Goal: Task Accomplishment & Management: Manage account settings

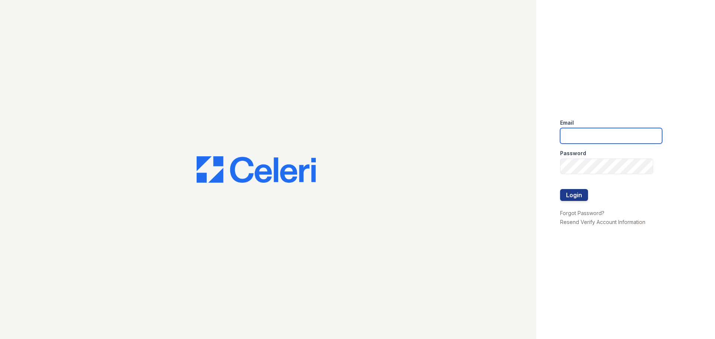
click at [598, 140] on input "email" at bounding box center [611, 136] width 102 height 16
type input "[EMAIL_ADDRESS][DOMAIN_NAME]"
click at [573, 199] on button "Login" at bounding box center [574, 195] width 28 height 12
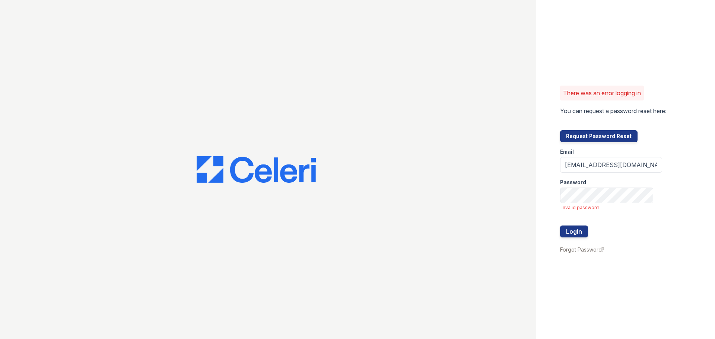
click at [577, 187] on div "Password" at bounding box center [611, 180] width 102 height 15
click at [592, 138] on button "Request Password Reset" at bounding box center [598, 136] width 77 height 12
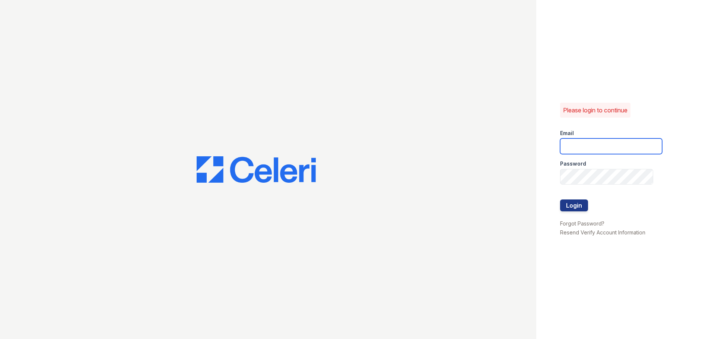
click at [600, 151] on input "email" at bounding box center [611, 146] width 102 height 16
type input "[EMAIL_ADDRESS][DOMAIN_NAME]"
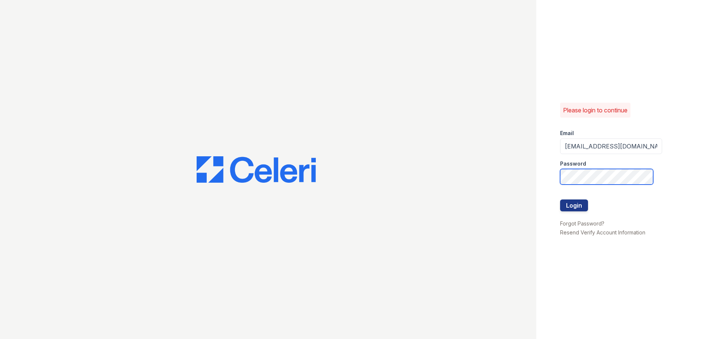
click at [333, 120] on div "Please login to continue Email residence.lm@cafmanagement.com Password Login Fo…" at bounding box center [357, 169] width 715 height 339
click at [560, 199] on button "Login" at bounding box center [574, 205] width 28 height 12
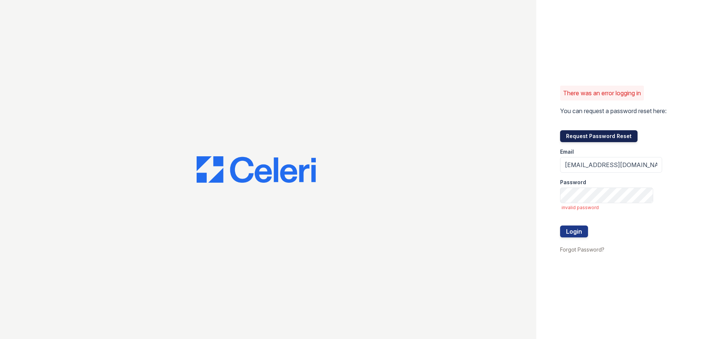
click at [581, 138] on button "Request Password Reset" at bounding box center [598, 136] width 77 height 12
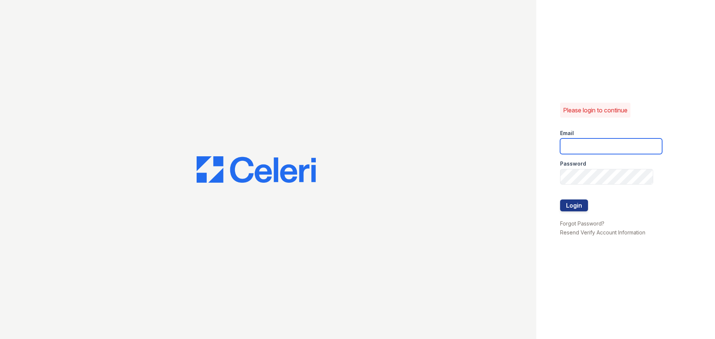
click at [618, 146] on input "email" at bounding box center [611, 146] width 102 height 16
type input "[EMAIL_ADDRESS][DOMAIN_NAME]"
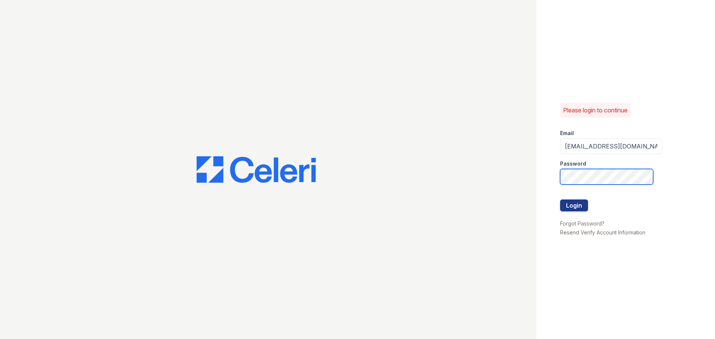
click at [298, 232] on div "Please login to continue Email residence.lm@cafmanagement.com Password Login Fo…" at bounding box center [357, 169] width 715 height 339
click at [560, 199] on button "Login" at bounding box center [574, 205] width 28 height 12
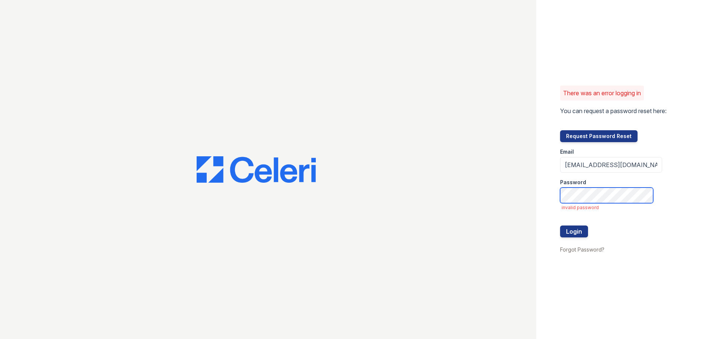
click at [560, 226] on button "Login" at bounding box center [574, 232] width 28 height 12
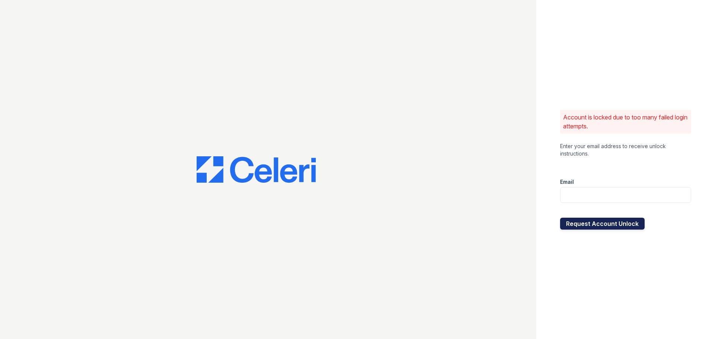
click at [593, 226] on button "Request Account Unlock" at bounding box center [602, 224] width 84 height 12
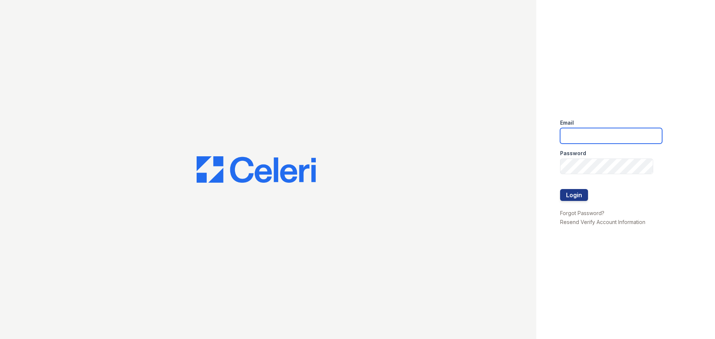
click at [580, 136] on input "email" at bounding box center [611, 136] width 102 height 16
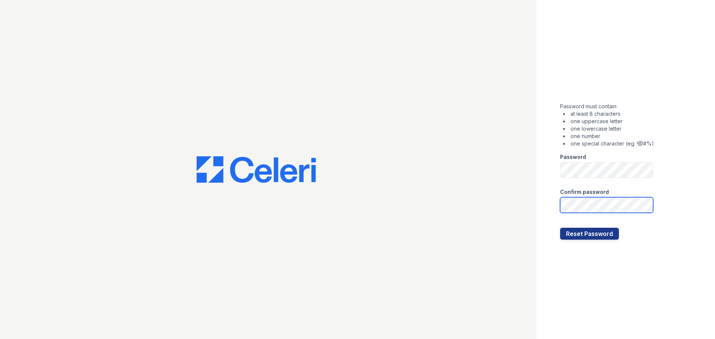
click at [560, 228] on button "Reset Password" at bounding box center [589, 234] width 59 height 12
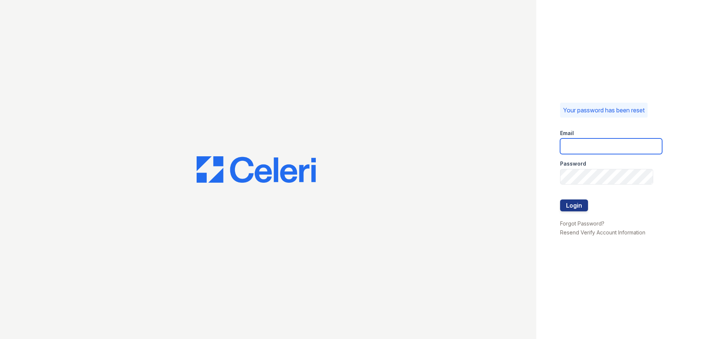
click at [572, 147] on input "email" at bounding box center [611, 146] width 102 height 16
type input "[EMAIL_ADDRESS][DOMAIN_NAME]"
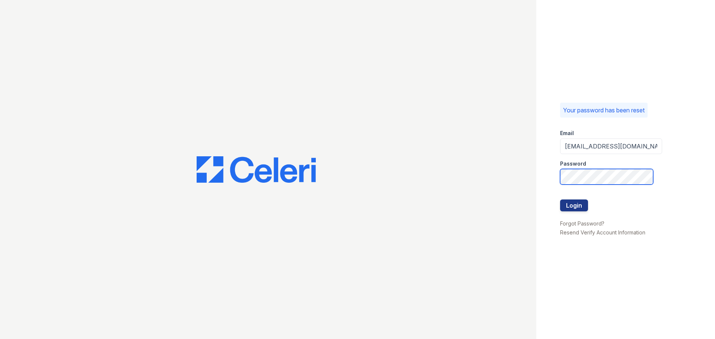
click at [331, 110] on div "Your password has been reset Email [EMAIL_ADDRESS][DOMAIN_NAME] Password Login …" at bounding box center [357, 169] width 715 height 339
click at [560, 199] on button "Login" at bounding box center [574, 205] width 28 height 12
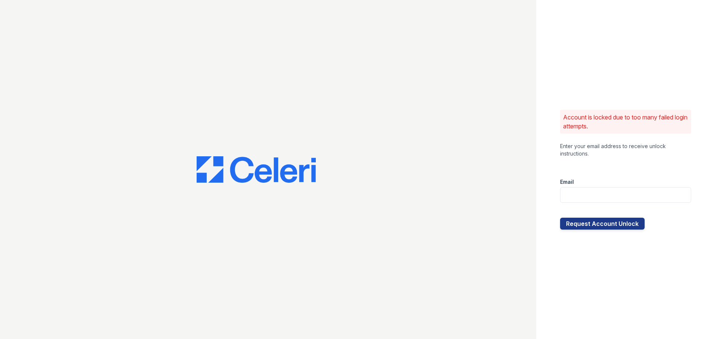
click at [622, 230] on div "Account is locked due to too many failed login attempts. Enter your email addre…" at bounding box center [625, 169] width 179 height 339
drag, startPoint x: 622, startPoint y: 230, endPoint x: 622, endPoint y: 219, distance: 11.2
click at [622, 229] on div "Account is locked due to too many failed login attempts. Enter your email addre…" at bounding box center [625, 169] width 179 height 339
click at [622, 219] on button "Request Account Unlock" at bounding box center [602, 224] width 84 height 12
